Goal: Navigation & Orientation: Find specific page/section

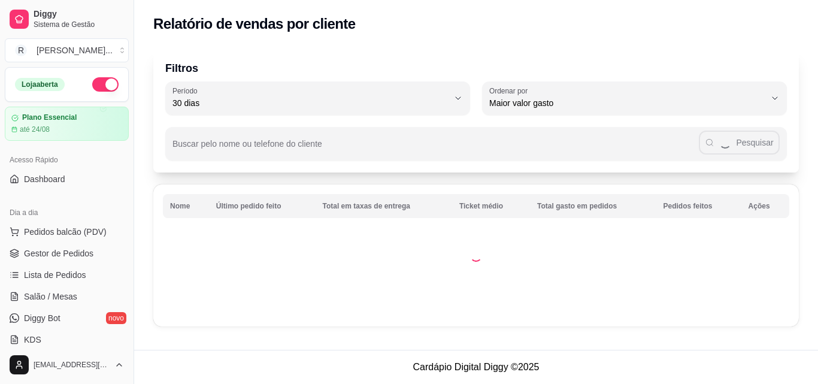
select select "30"
select select "HIGHEST_TOTAL_SPENT_WITH_ORDERS"
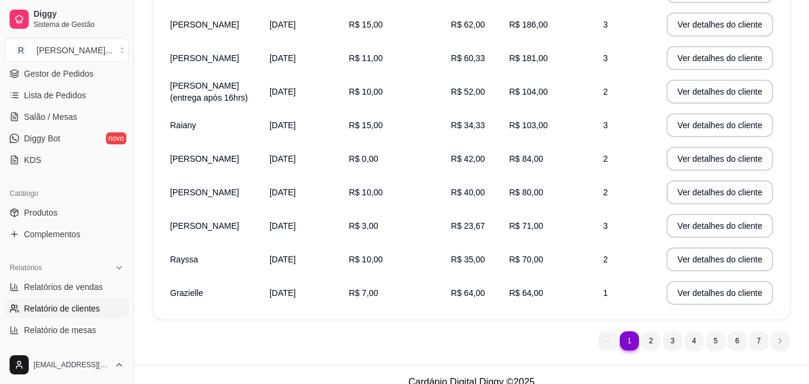
scroll to position [262, 0]
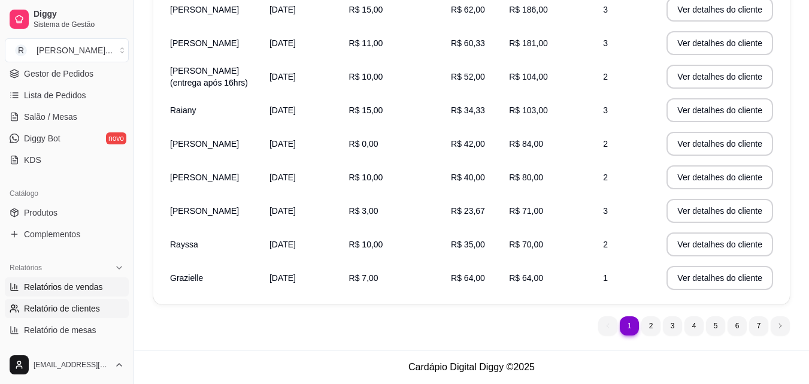
click at [81, 291] on span "Relatórios de vendas" at bounding box center [63, 287] width 79 height 12
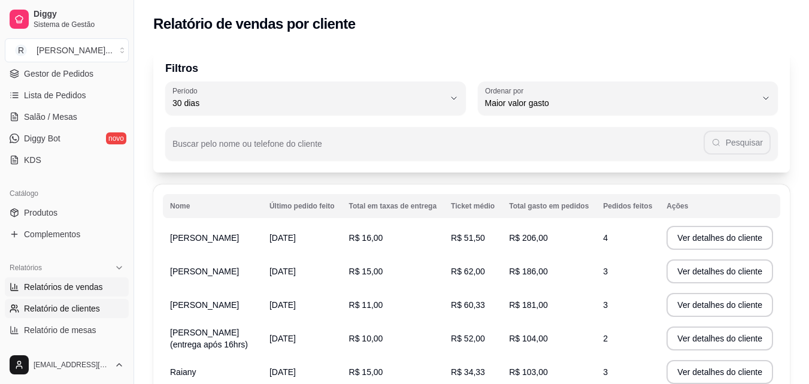
select select "ALL"
select select "0"
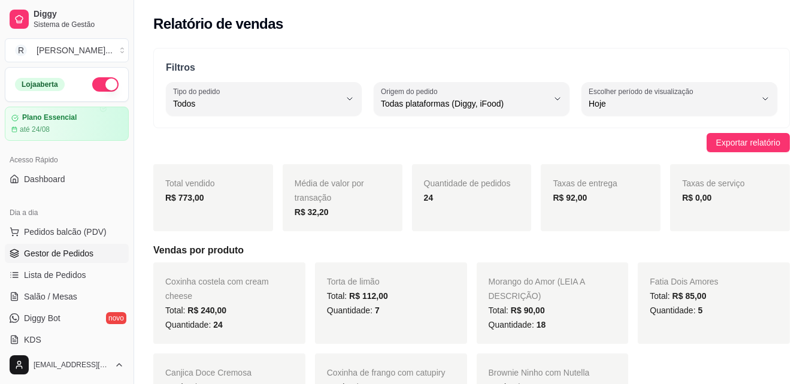
click at [54, 260] on link "Gestor de Pedidos" at bounding box center [67, 253] width 124 height 19
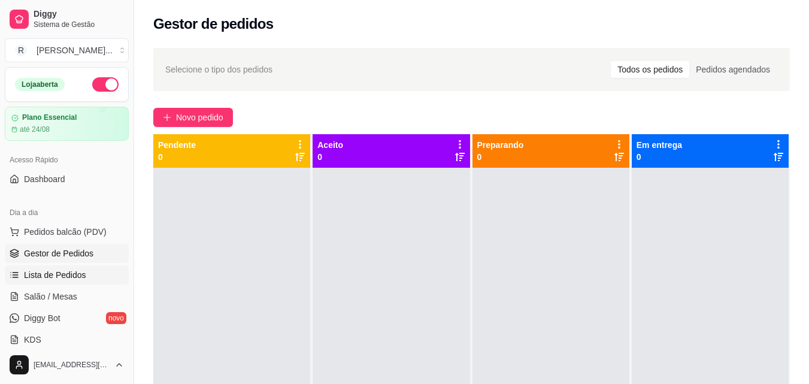
click at [26, 267] on link "Lista de Pedidos" at bounding box center [67, 274] width 124 height 19
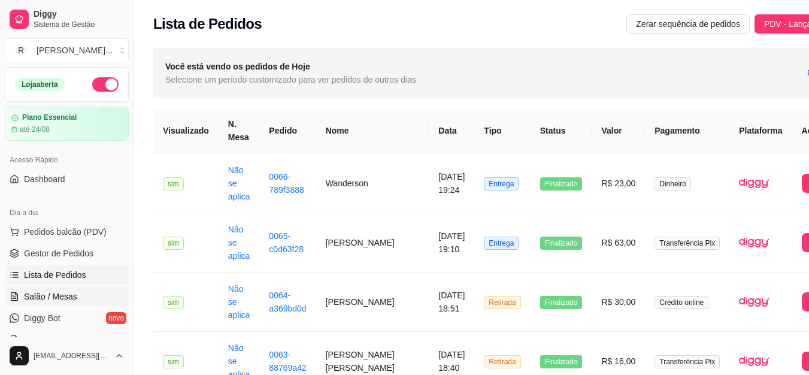
click at [40, 297] on span "Salão / Mesas" at bounding box center [50, 296] width 53 height 12
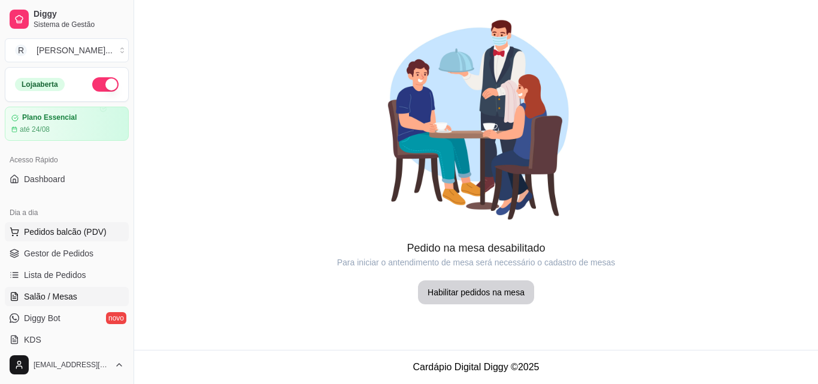
click at [38, 238] on button "Pedidos balcão (PDV)" at bounding box center [67, 231] width 124 height 19
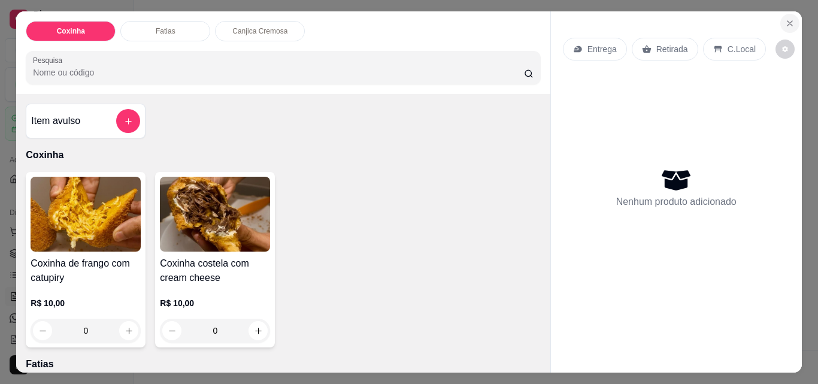
click at [786, 28] on button "Close" at bounding box center [789, 23] width 19 height 19
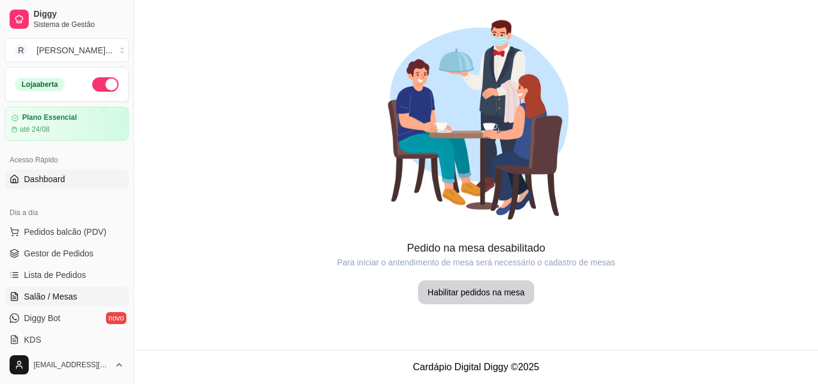
click at [52, 175] on span "Dashboard" at bounding box center [44, 179] width 41 height 12
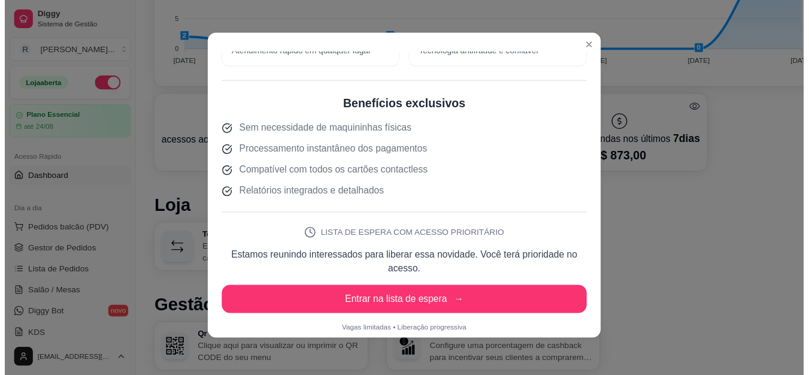
scroll to position [384, 0]
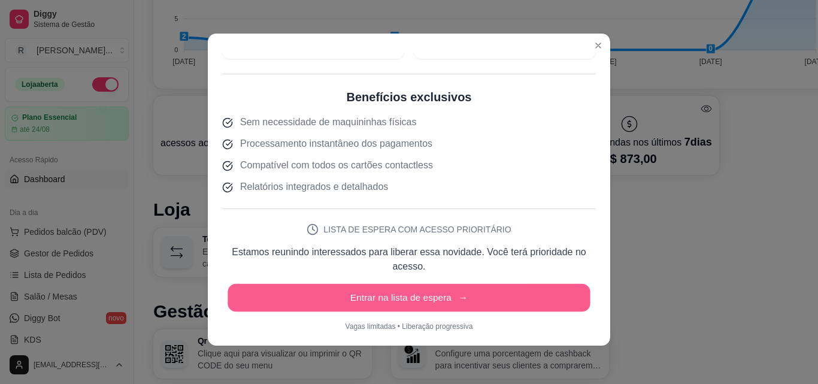
click at [549, 290] on button "Entrar na lista de espera →" at bounding box center [408, 298] width 362 height 28
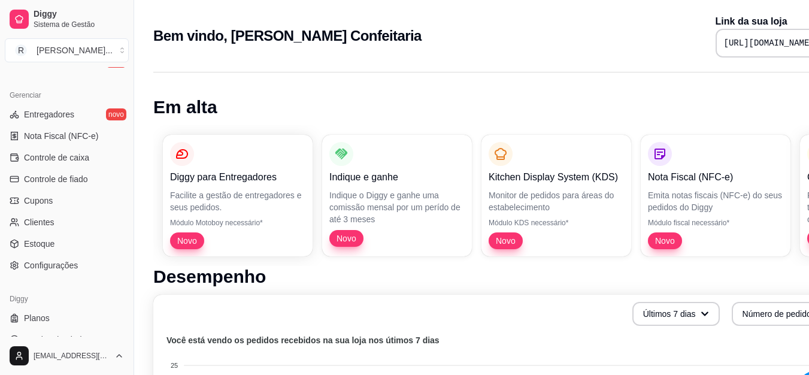
scroll to position [478, 0]
